Goal: Download file/media

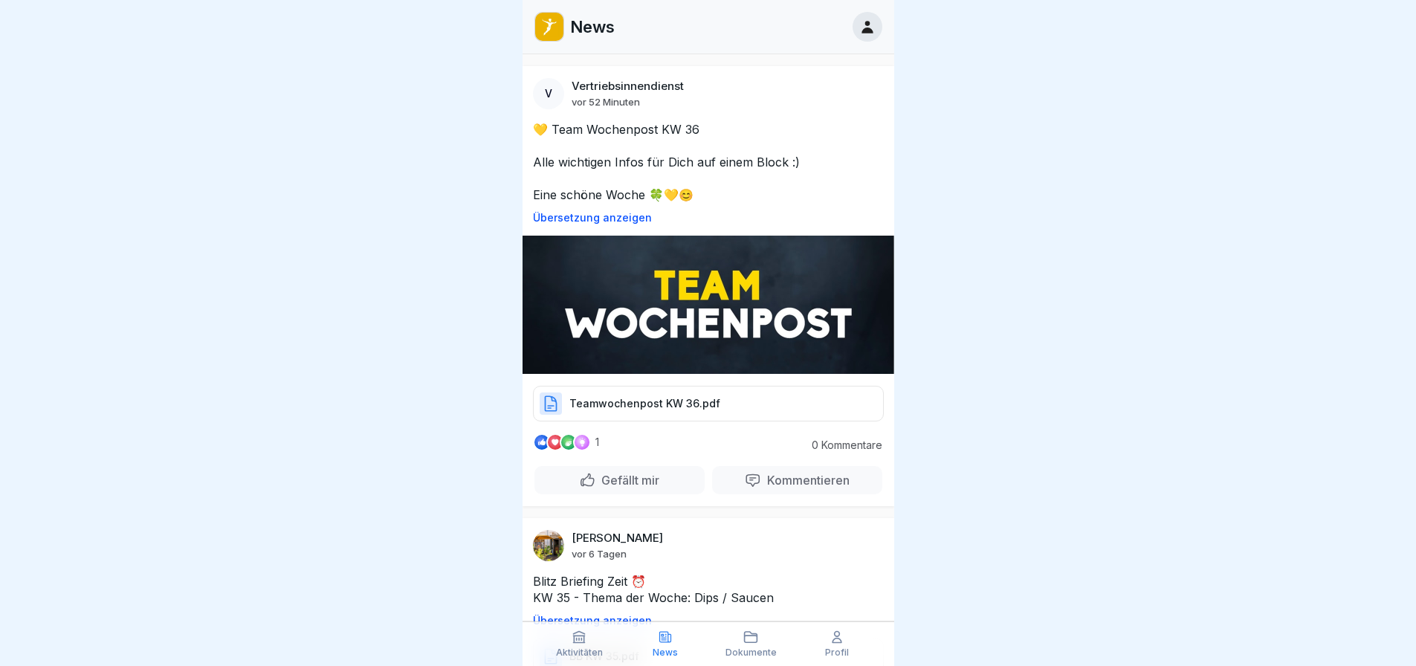
click at [615, 398] on p "Teamwochenpost KW 36.pdf" at bounding box center [644, 403] width 151 height 15
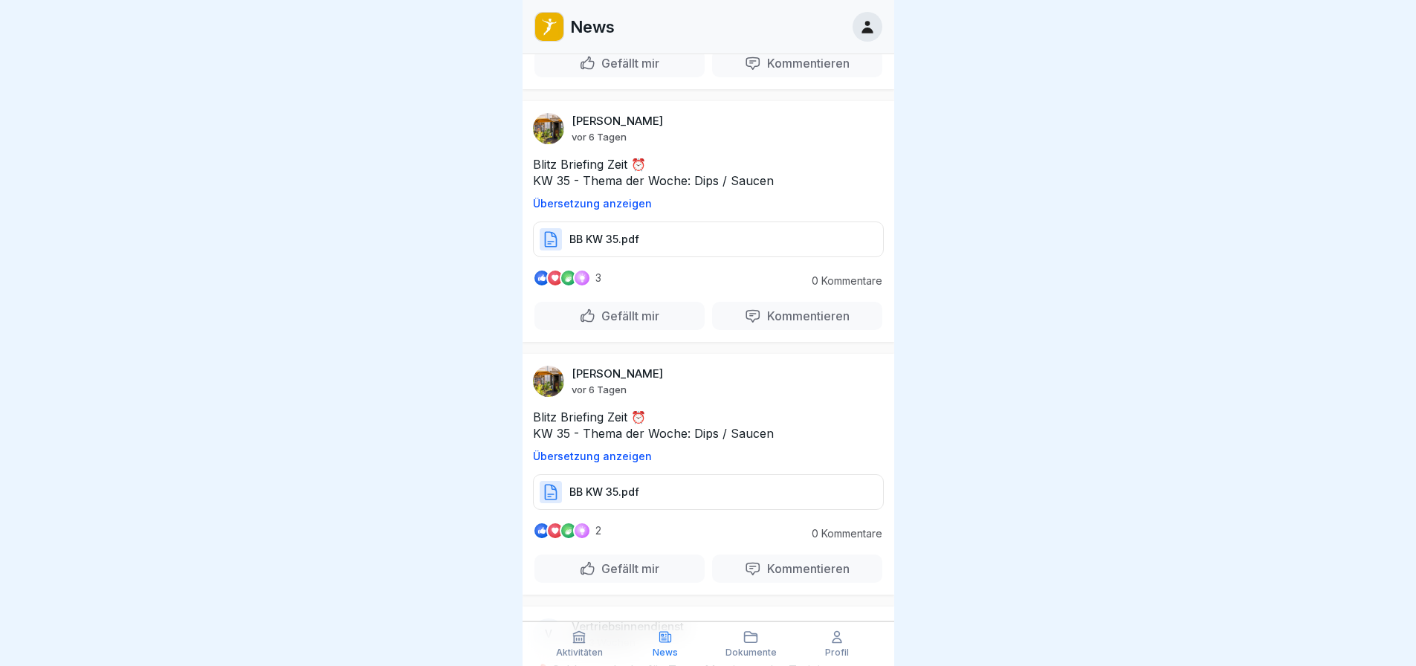
scroll to position [4159, 0]
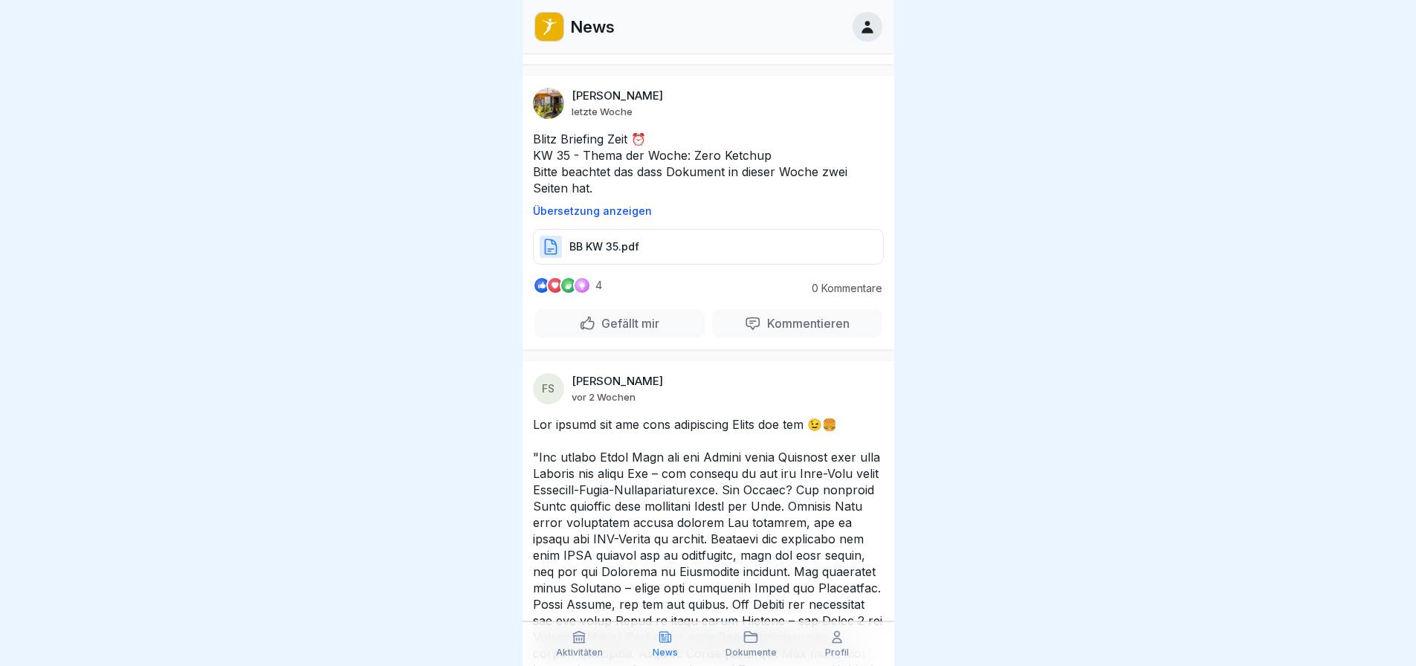
scroll to position [5720, 0]
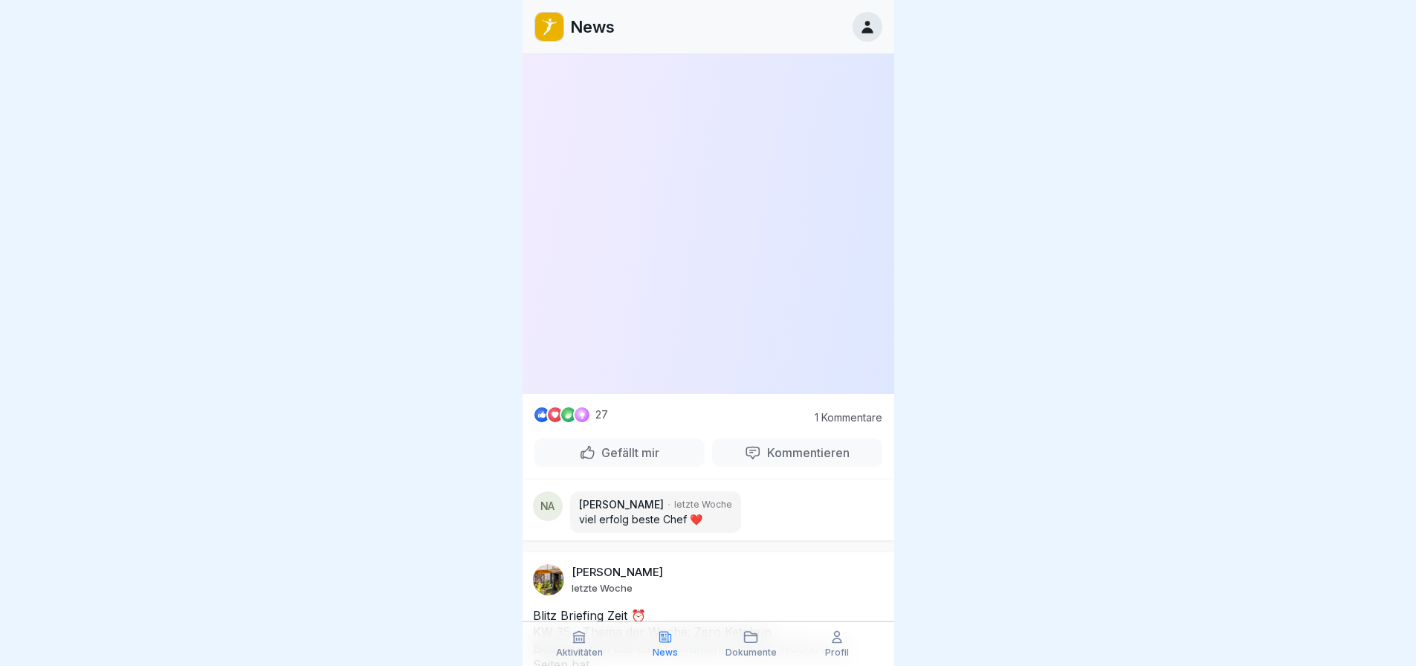
scroll to position [9446, 0]
